Goal: Information Seeking & Learning: Learn about a topic

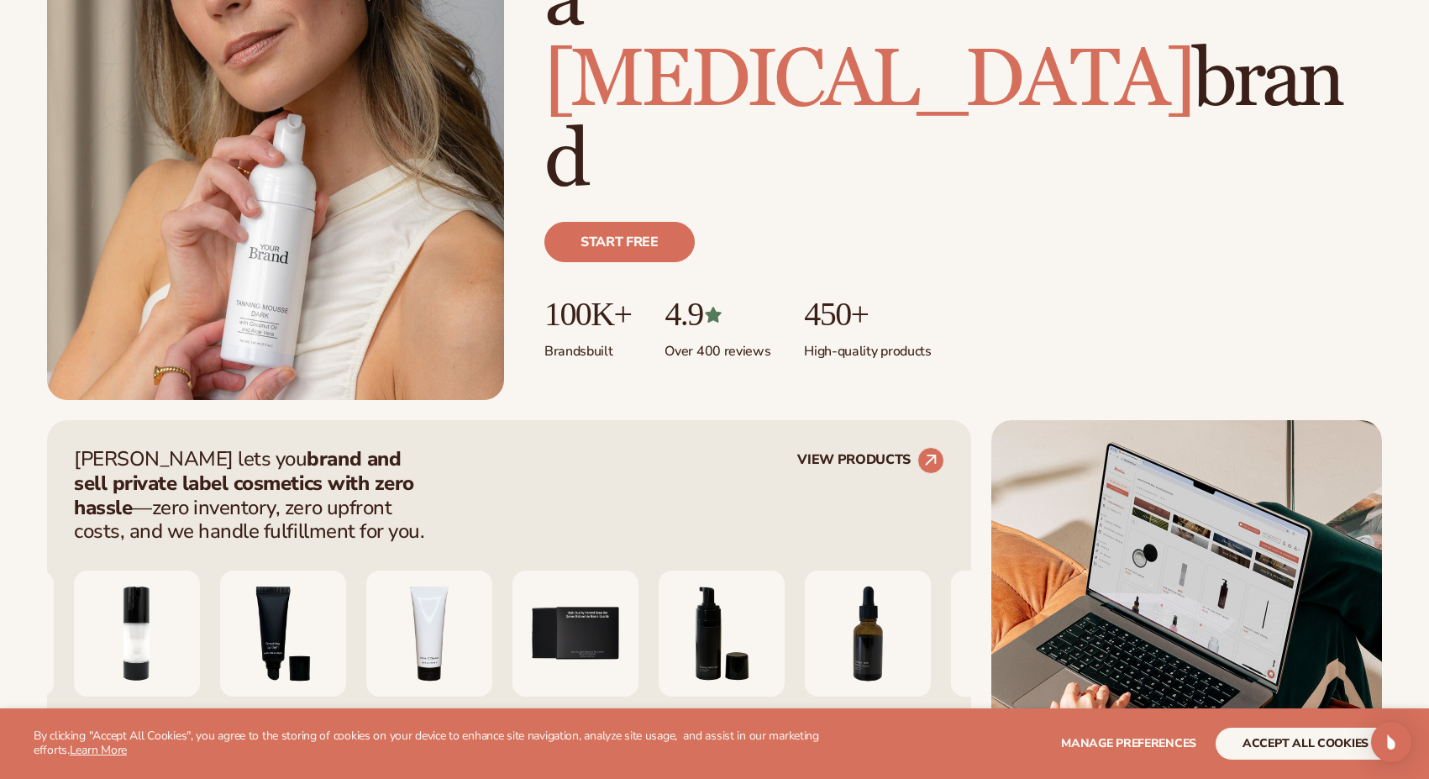
scroll to position [314, 0]
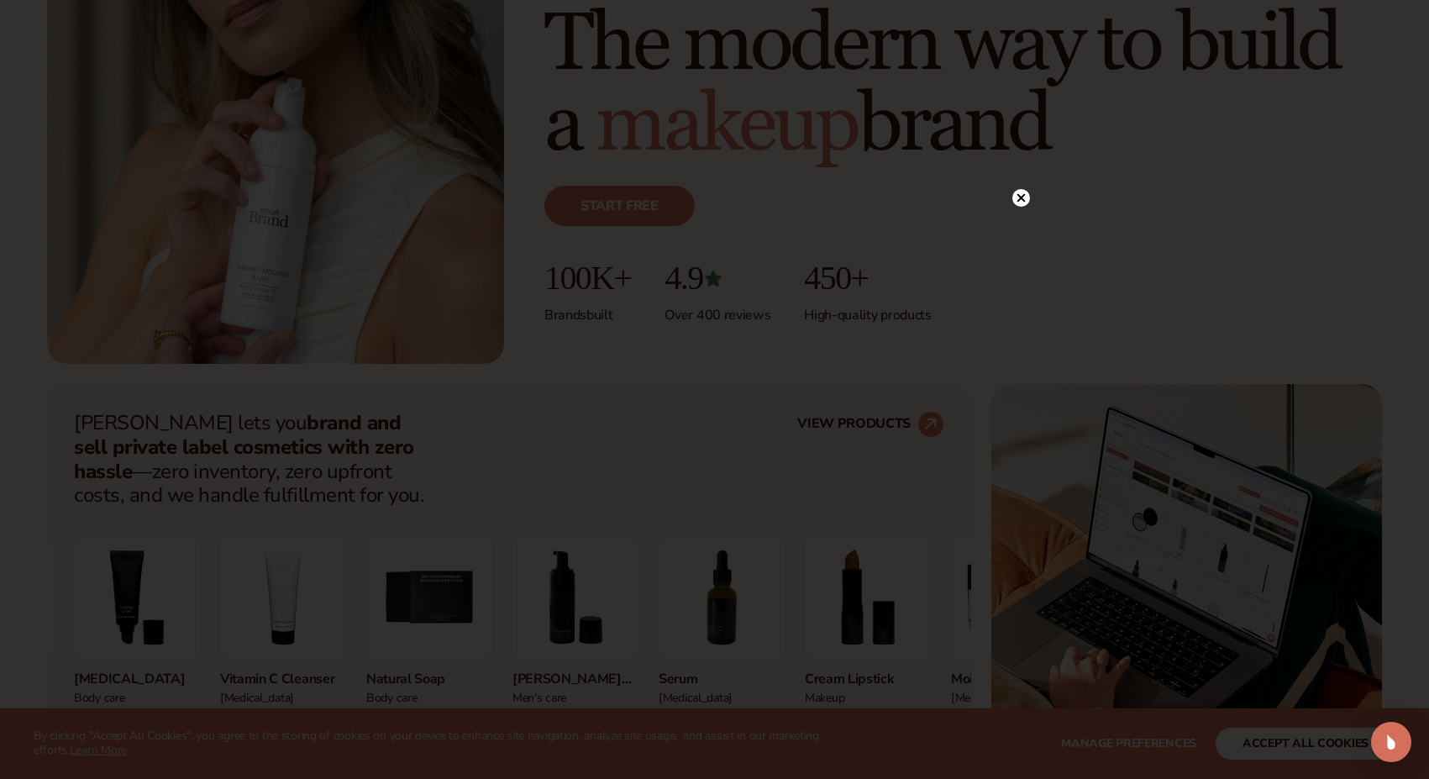
click at [1020, 200] on circle at bounding box center [1021, 198] width 18 height 18
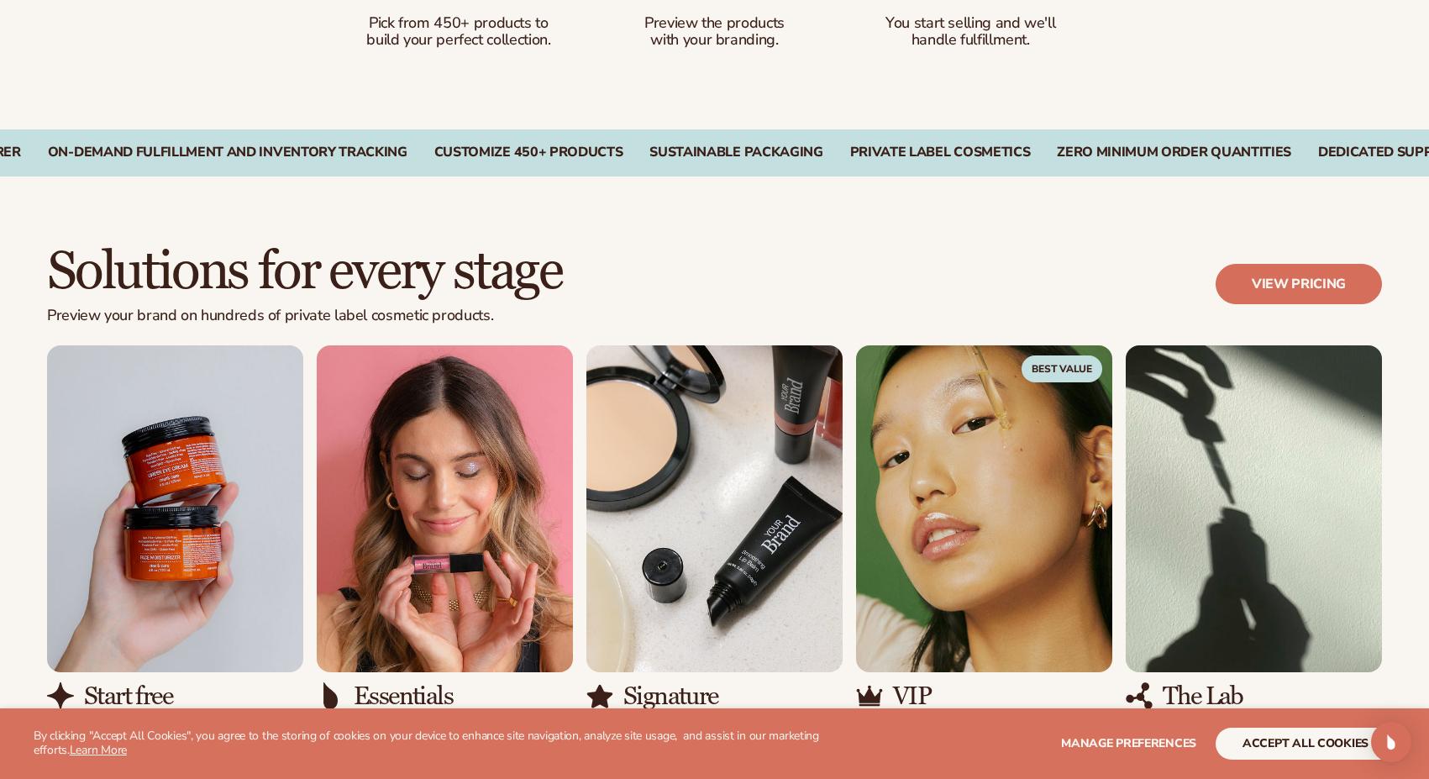
scroll to position [1339, 0]
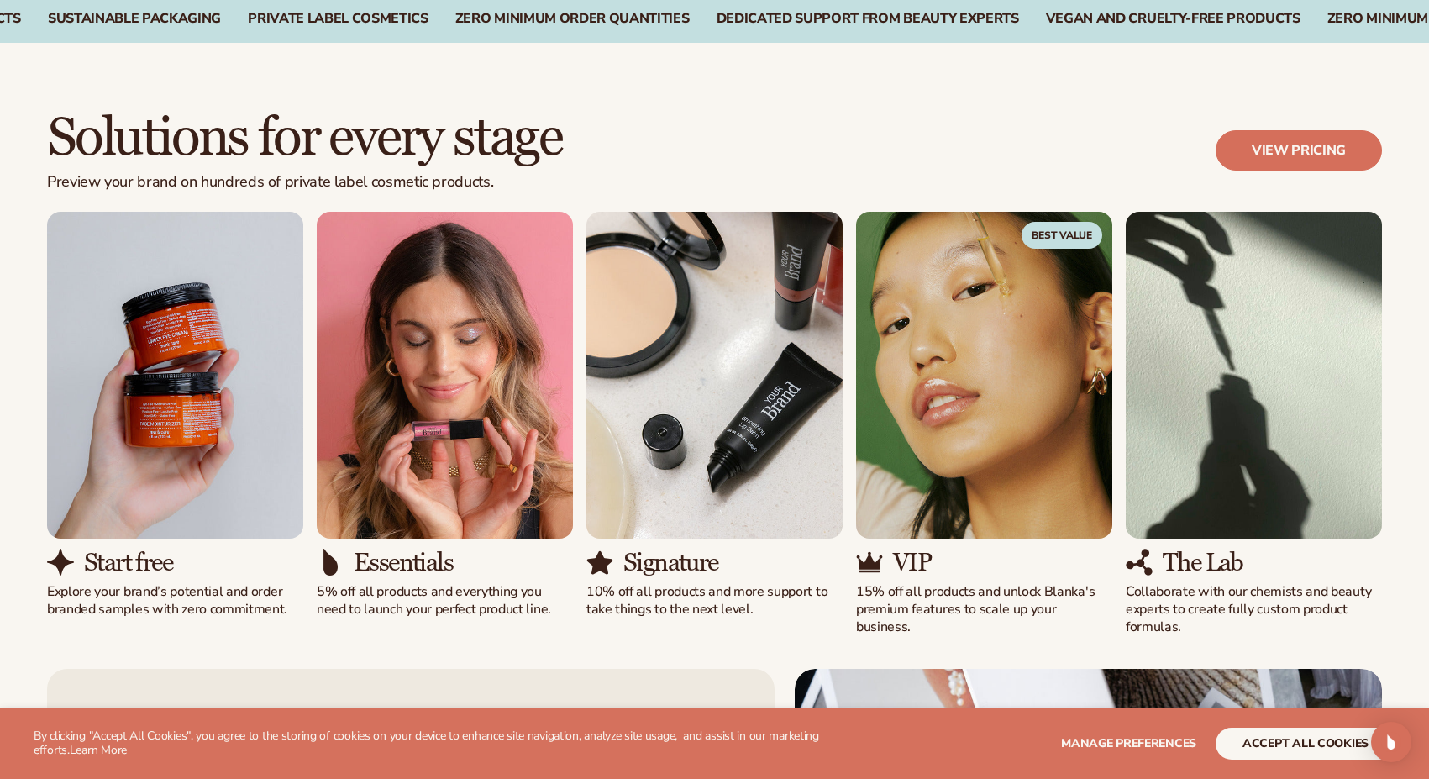
click at [732, 307] on img "3 / 5" at bounding box center [714, 375] width 256 height 327
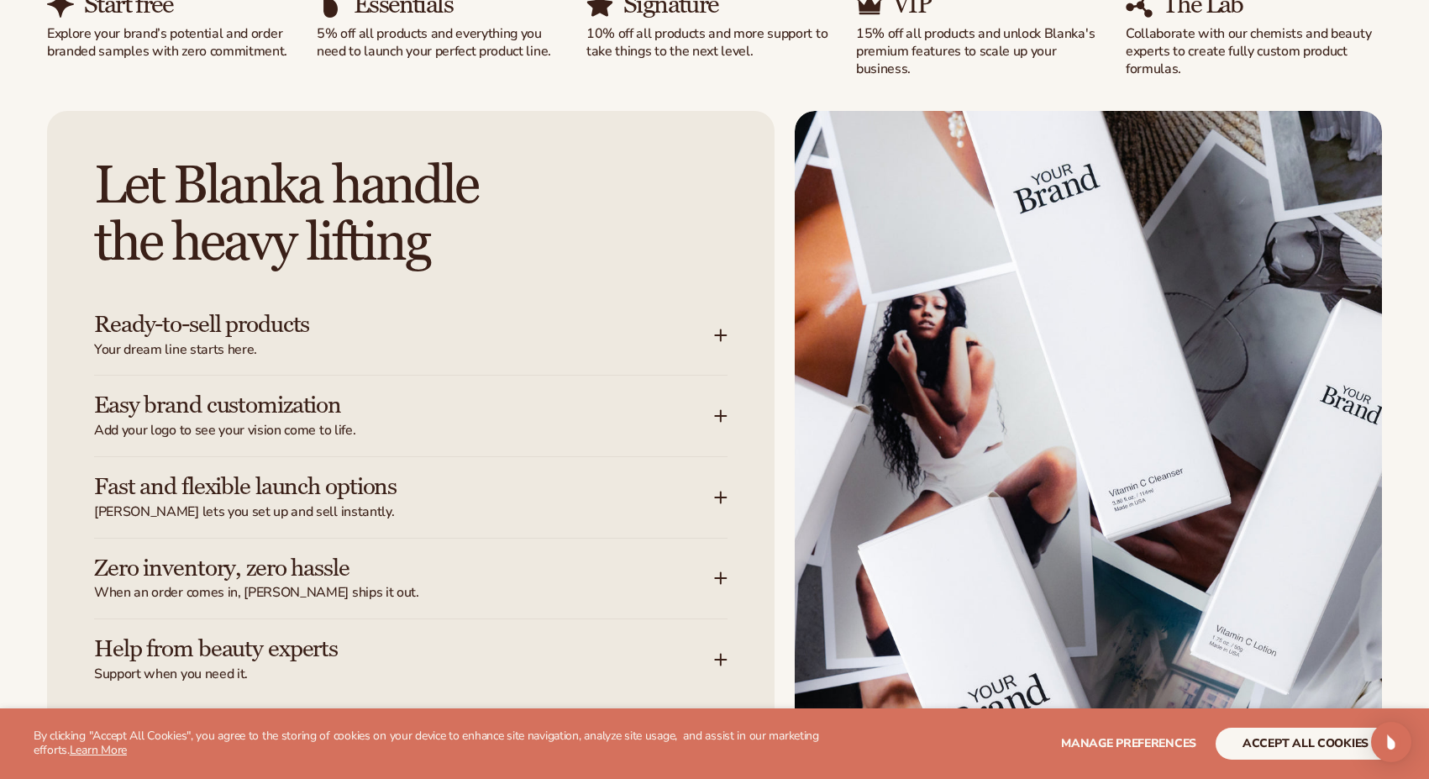
scroll to position [2040, 0]
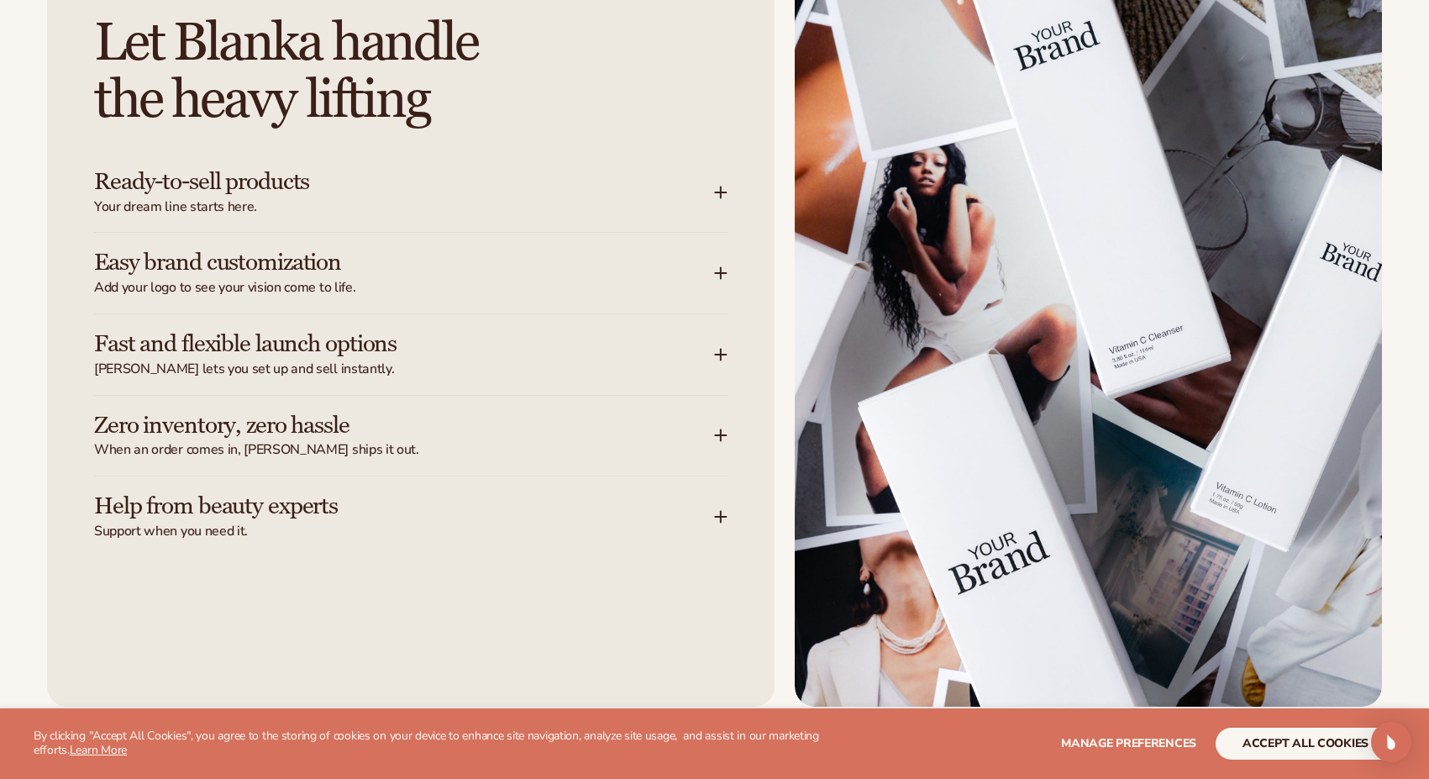
click at [613, 198] on span "Your dream line starts here." at bounding box center [404, 207] width 620 height 18
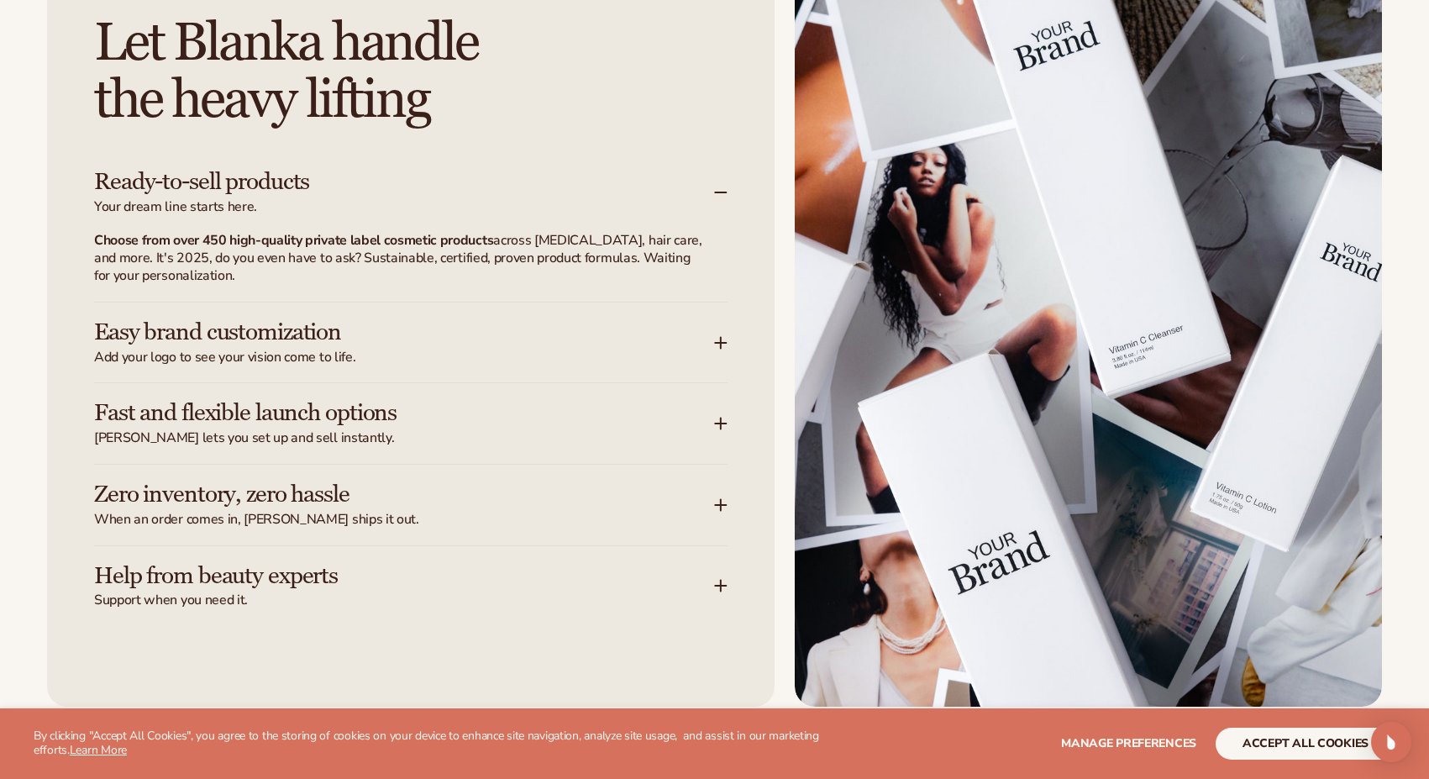
click at [613, 198] on span "Your dream line starts here." at bounding box center [404, 207] width 620 height 18
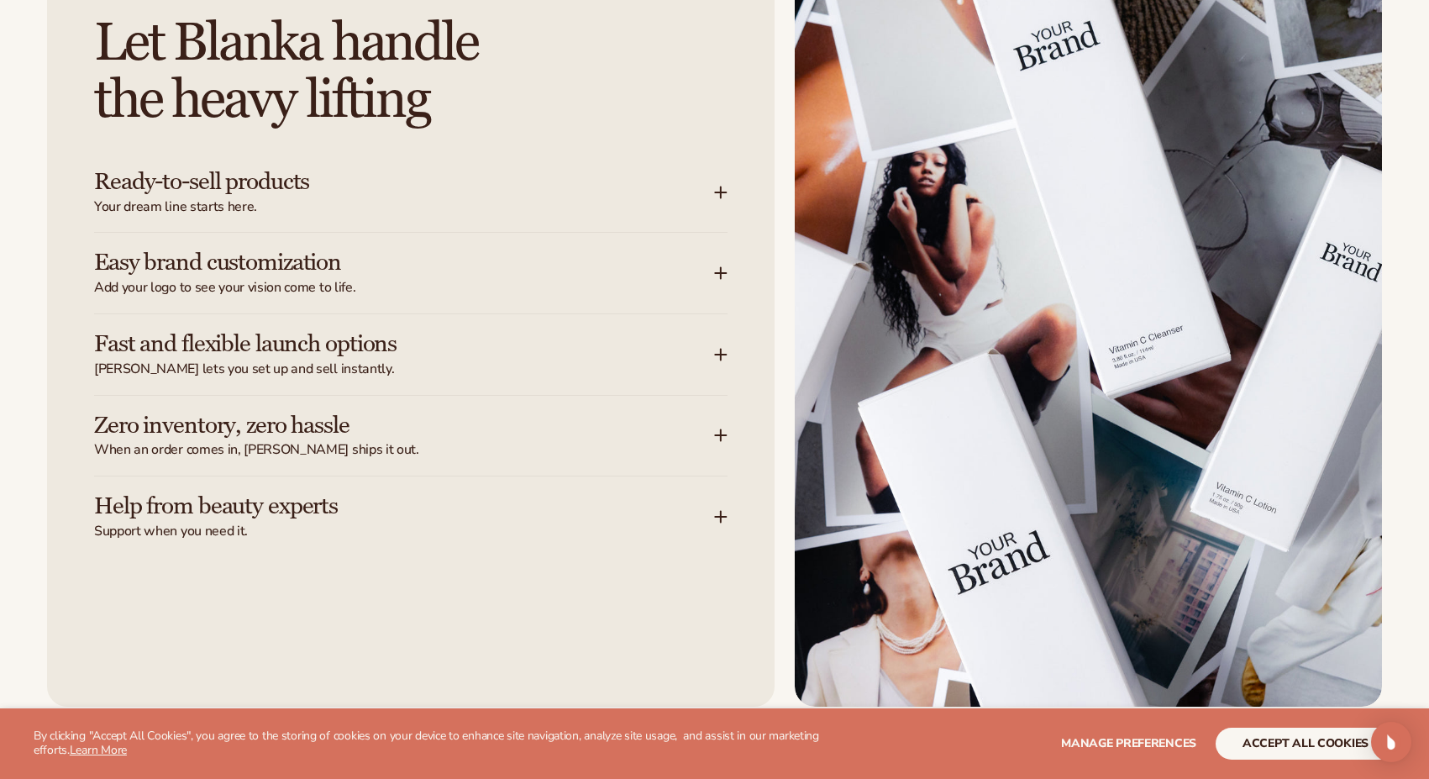
click at [613, 198] on span "Your dream line starts here." at bounding box center [404, 207] width 620 height 18
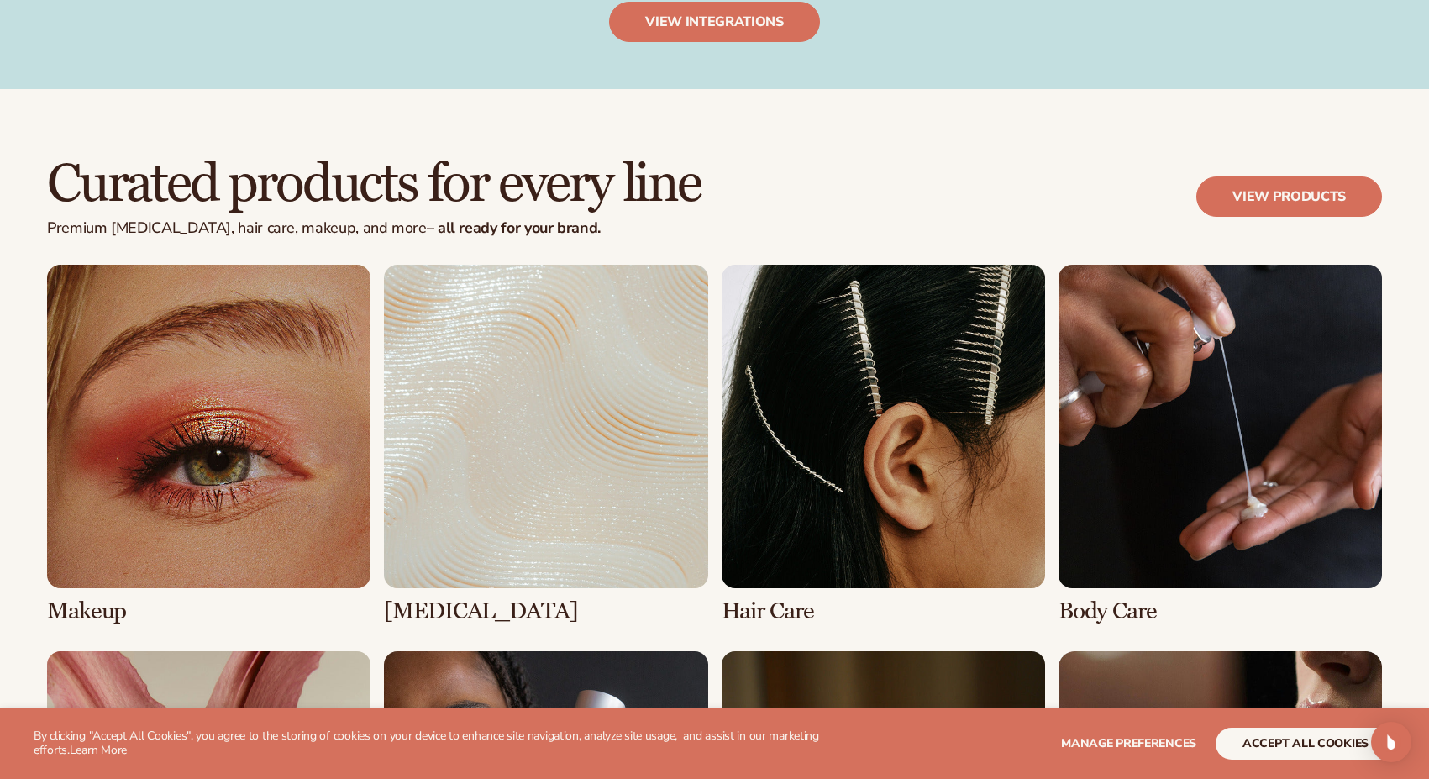
scroll to position [3375, 0]
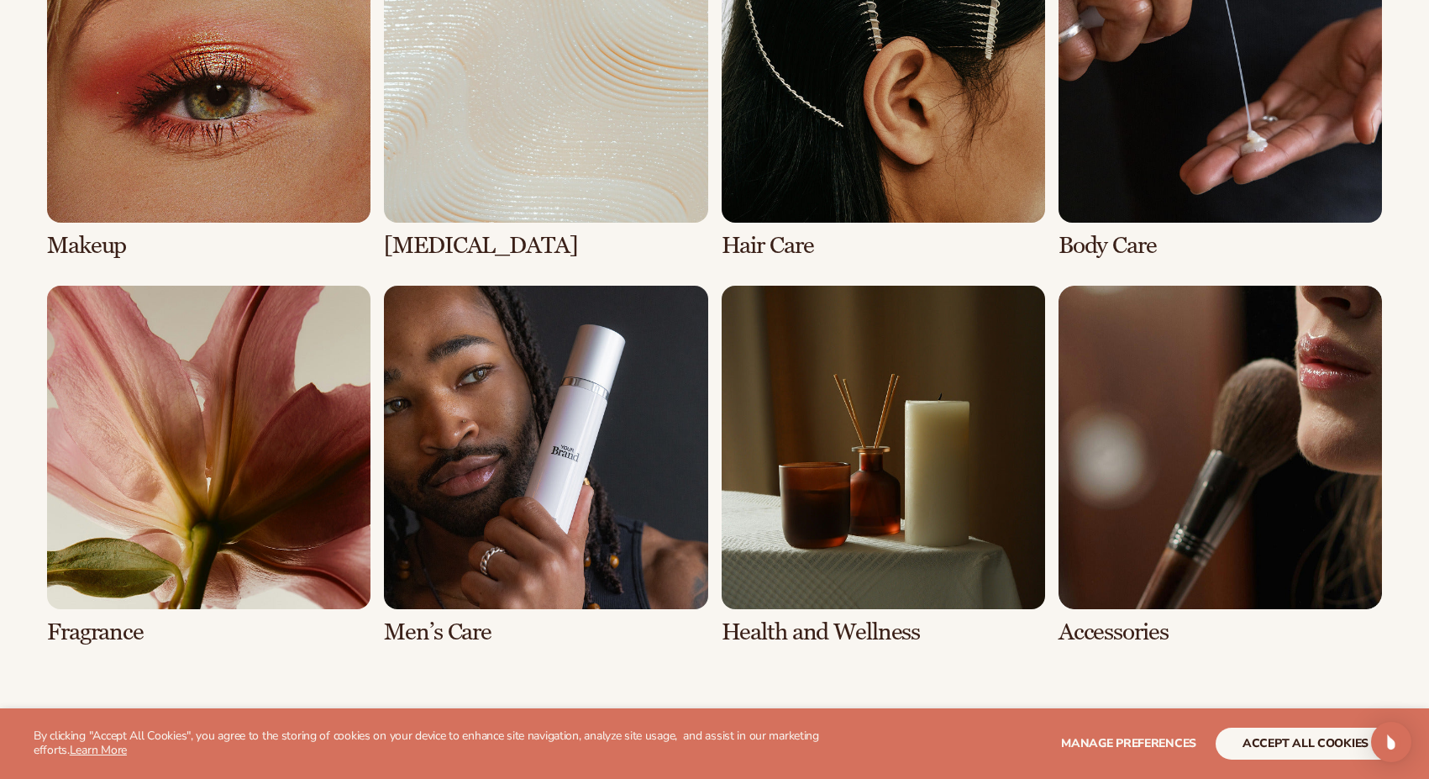
click at [582, 408] on link "6 / 8" at bounding box center [545, 466] width 323 height 360
click at [602, 402] on link "6 / 8" at bounding box center [545, 466] width 323 height 360
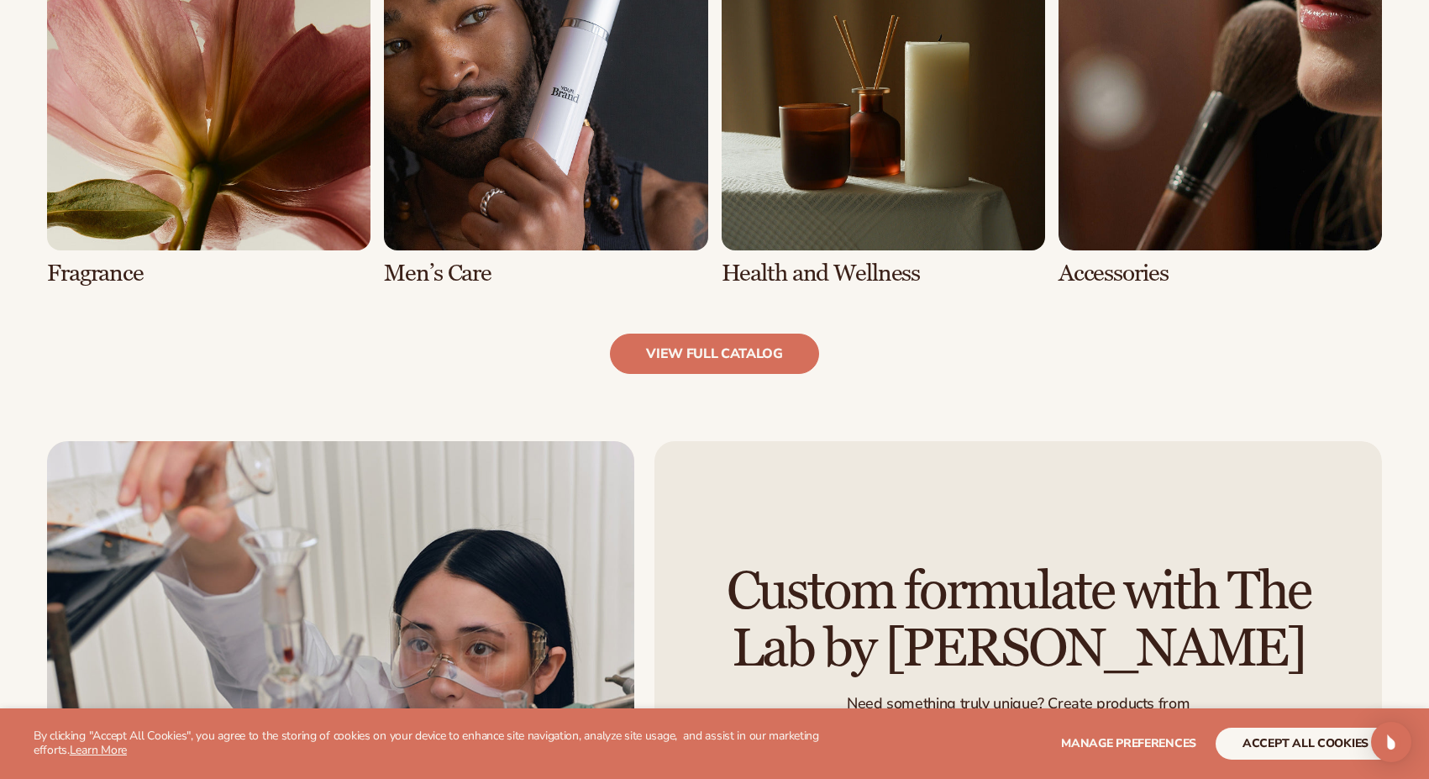
scroll to position [1749, 0]
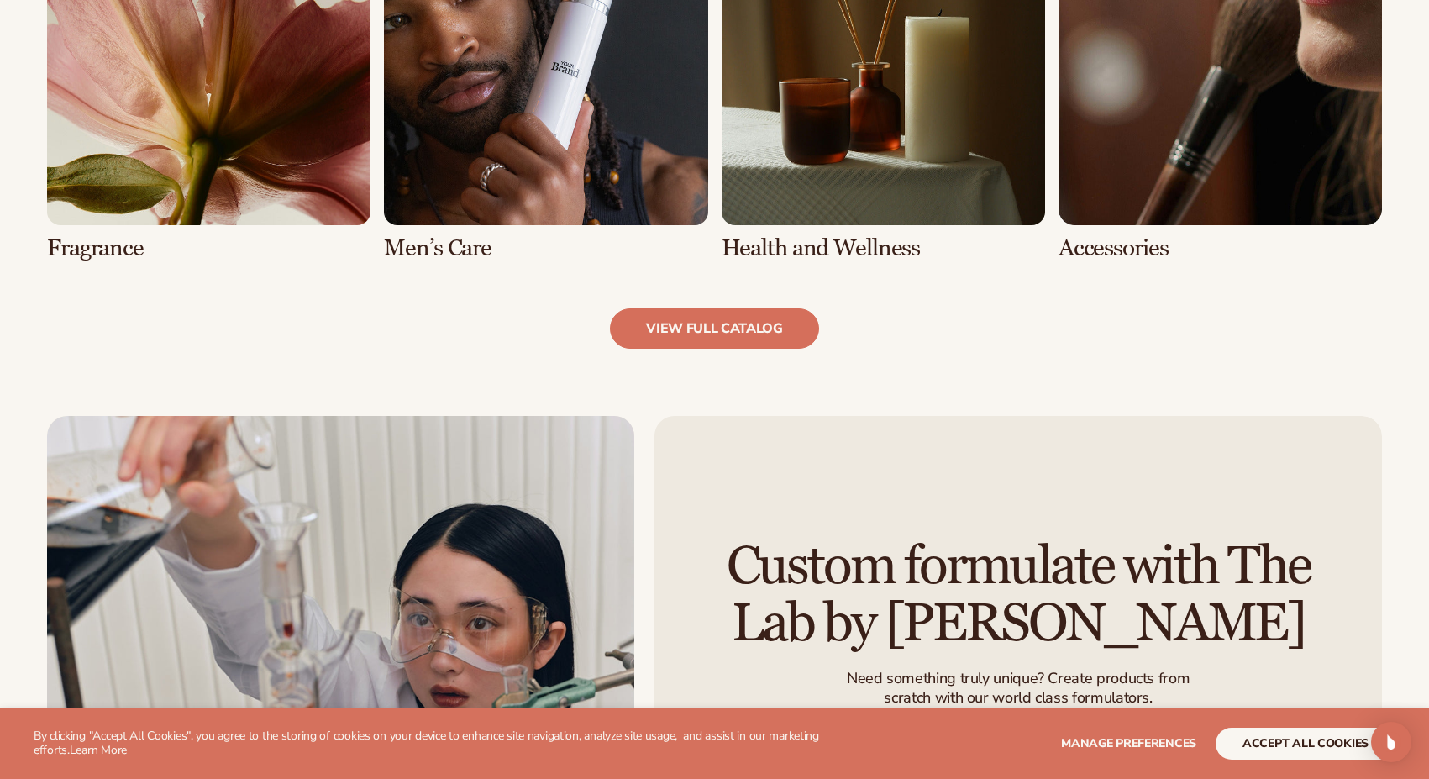
click at [555, 140] on link "6 / 8" at bounding box center [545, 82] width 323 height 360
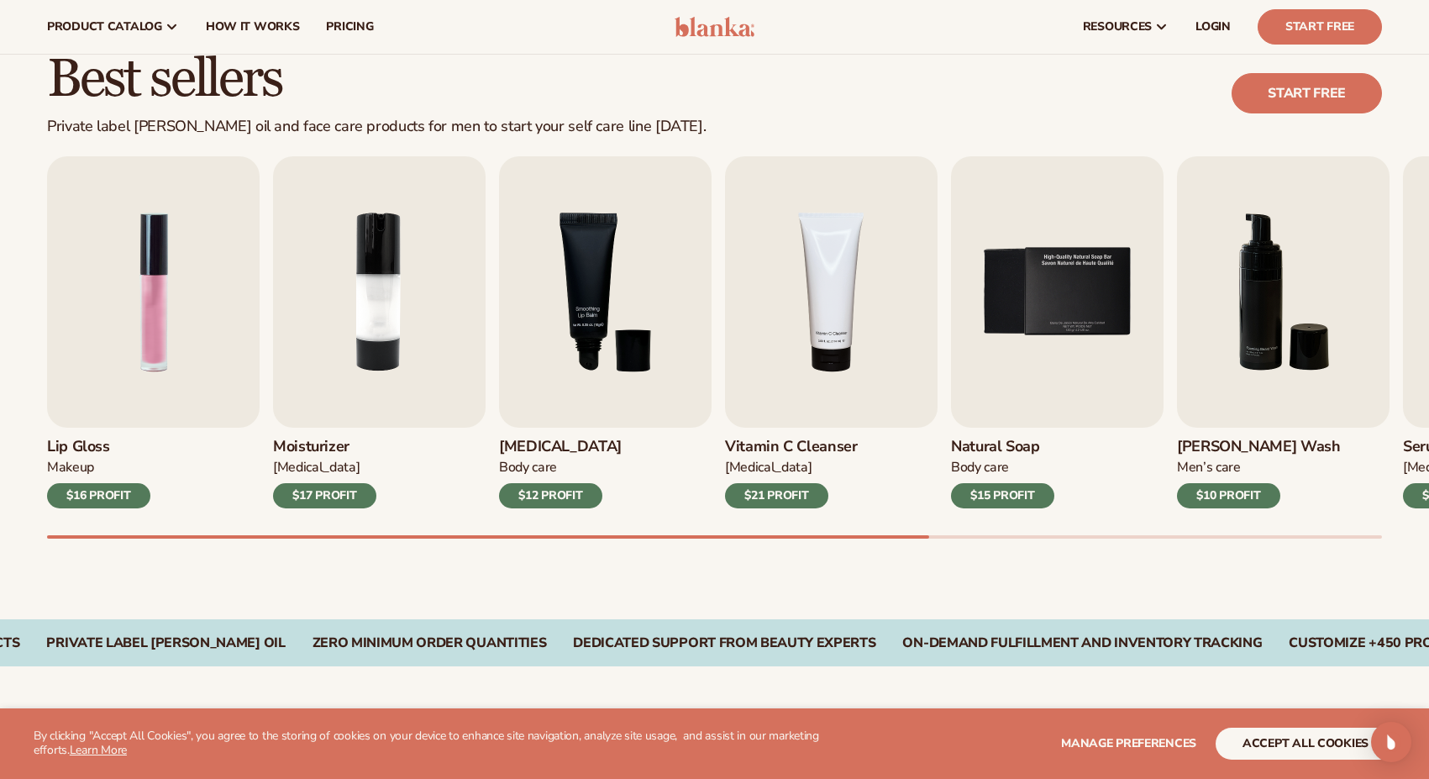
scroll to position [446, 0]
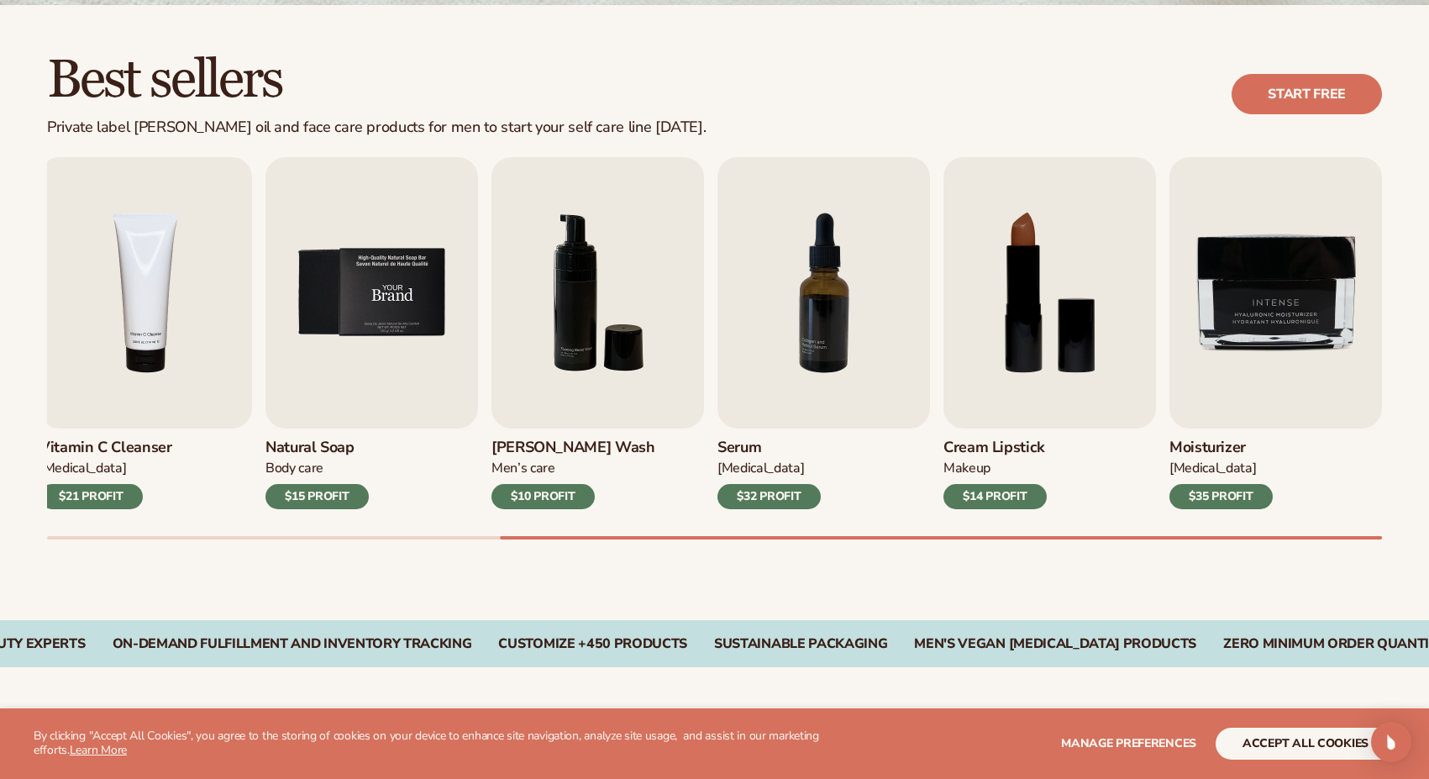
click at [397, 348] on img "5 / 9" at bounding box center [371, 292] width 213 height 271
click at [122, 318] on img "4 / 9" at bounding box center [145, 292] width 213 height 271
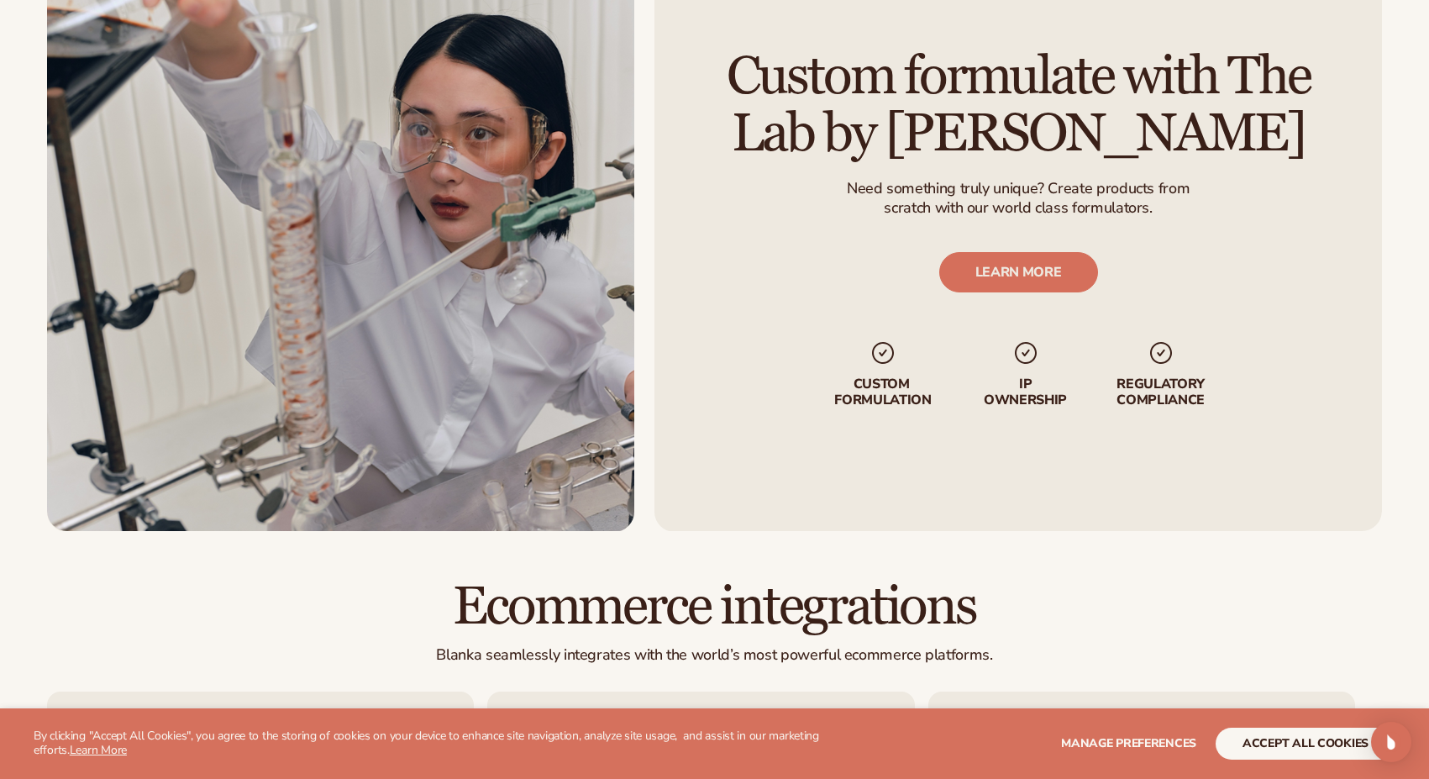
scroll to position [2267, 0]
